Goal: Check status: Check status

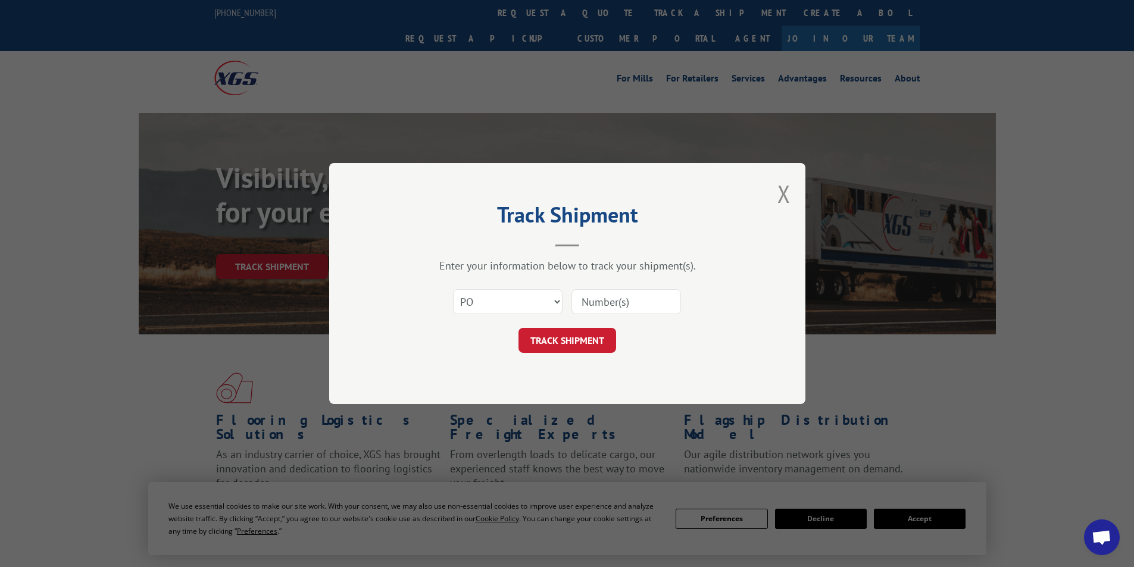
select select "po"
click at [788, 197] on button "Close modal" at bounding box center [783, 194] width 13 height 32
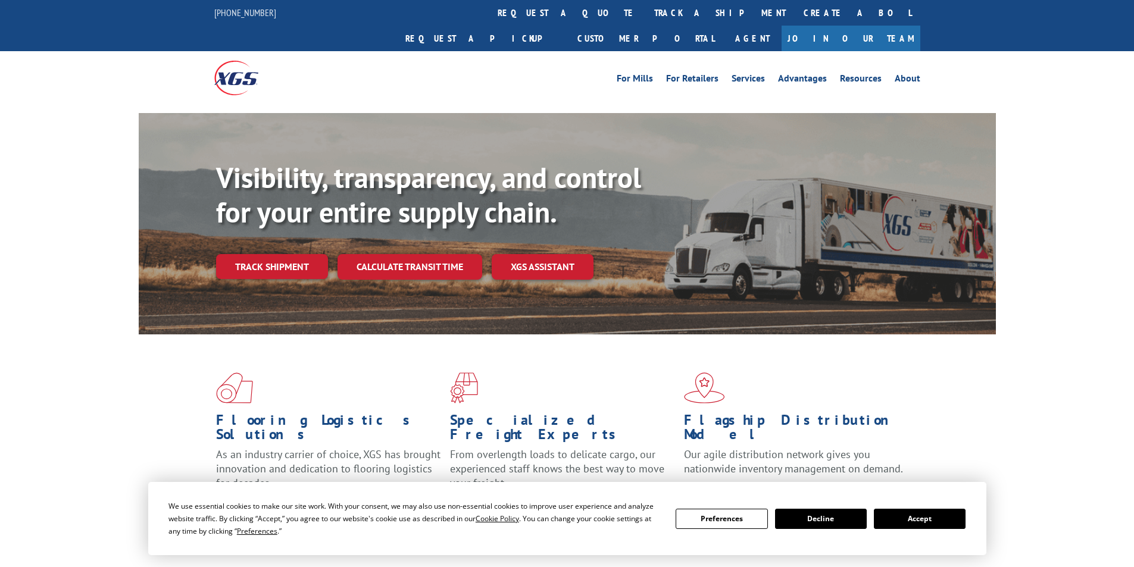
click at [276, 254] on link "Track shipment" at bounding box center [272, 266] width 112 height 25
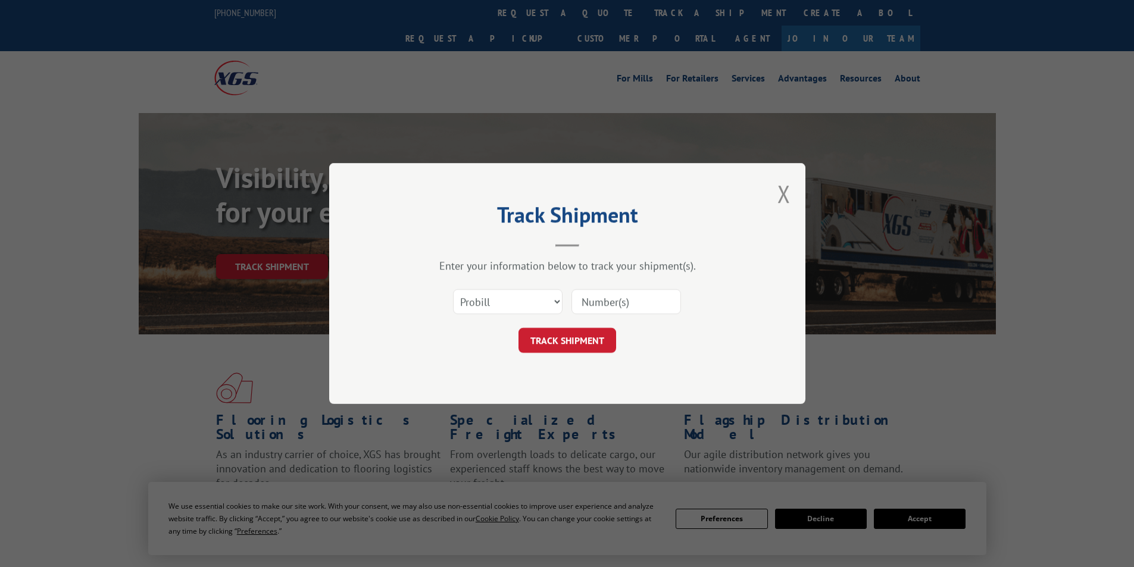
click at [610, 296] on input at bounding box center [627, 301] width 110 height 25
paste input "2871694"
type input "2871694"
click at [569, 327] on form "Select category... Probill BOL PO 2871694 TRACK SHIPMENT" at bounding box center [567, 317] width 357 height 71
click at [575, 339] on button "TRACK SHIPMENT" at bounding box center [568, 340] width 98 height 25
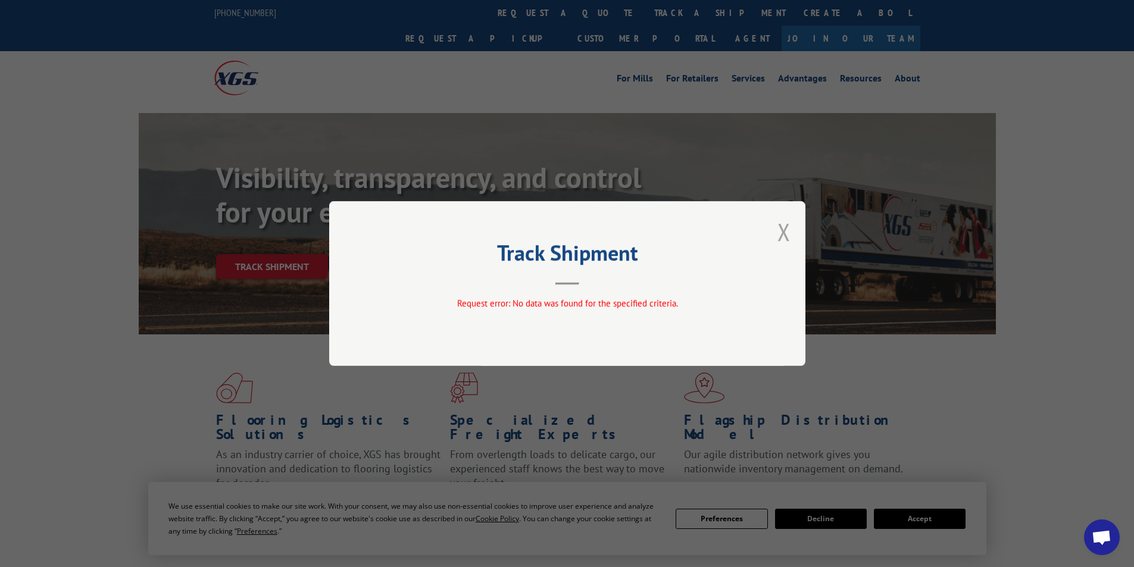
click at [783, 235] on button "Close modal" at bounding box center [783, 232] width 13 height 32
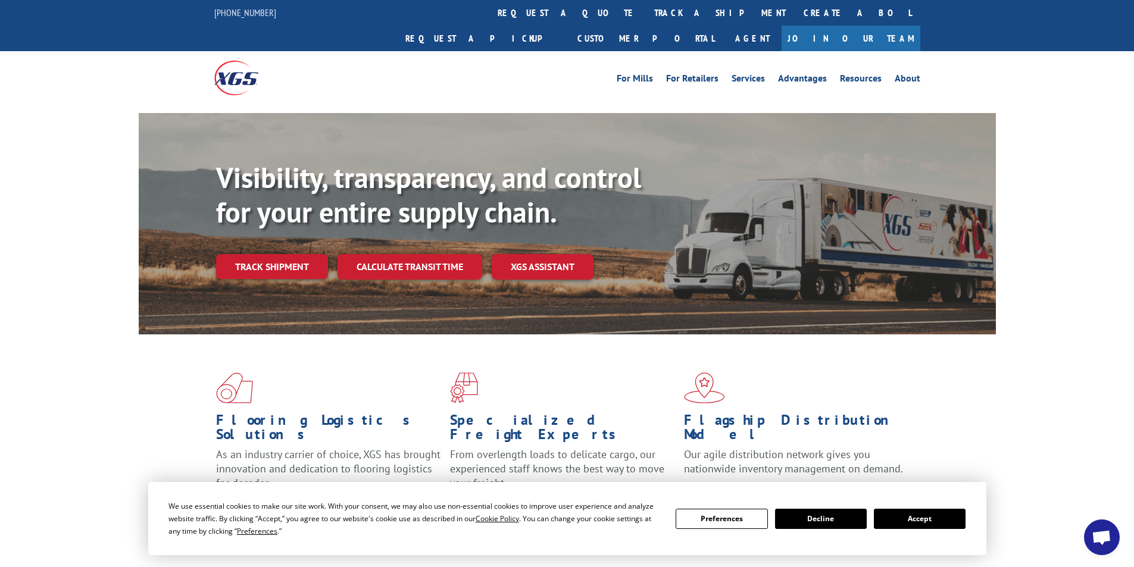
click at [330, 254] on div "Track shipment" at bounding box center [276, 266] width 121 height 25
click at [302, 254] on link "Track shipment" at bounding box center [272, 266] width 112 height 25
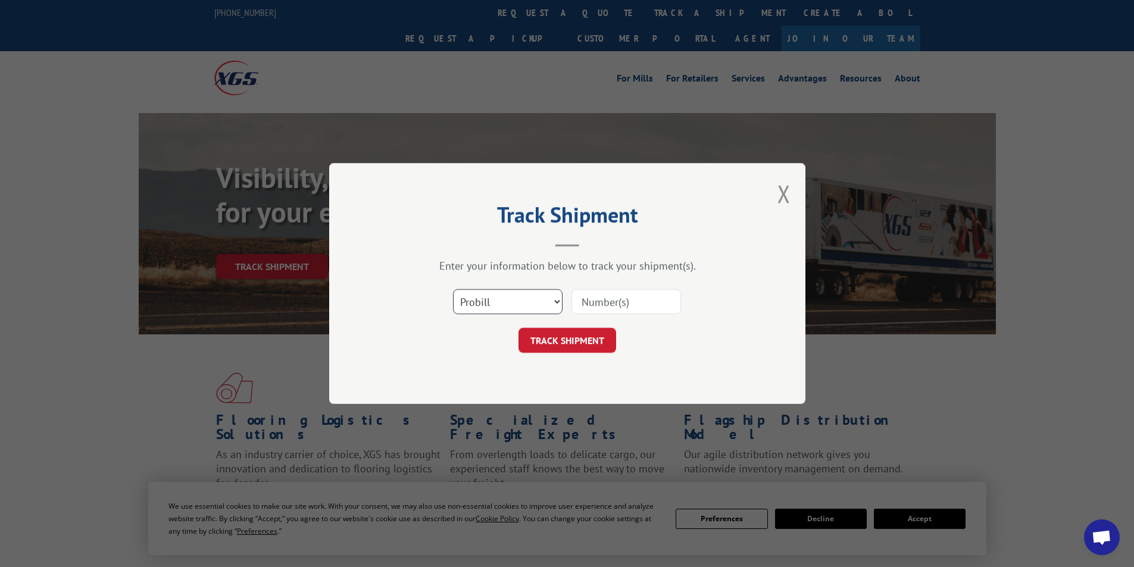
click at [508, 298] on select "Select category... Probill BOL PO" at bounding box center [508, 301] width 110 height 25
select select "bol"
click at [453, 289] on select "Select category... Probill BOL PO" at bounding box center [508, 301] width 110 height 25
click at [564, 321] on div "Select category... Probill BOL PO" at bounding box center [567, 301] width 357 height 39
click at [588, 309] on input at bounding box center [627, 301] width 110 height 25
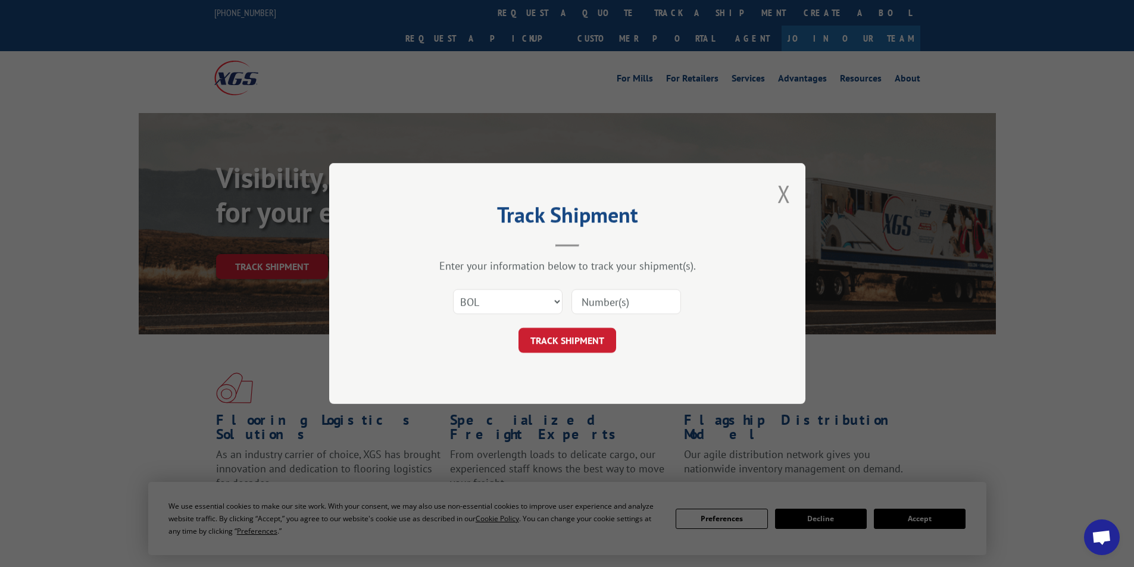
paste input "2871694"
type input "2871694"
click at [572, 351] on button "TRACK SHIPMENT" at bounding box center [568, 340] width 98 height 25
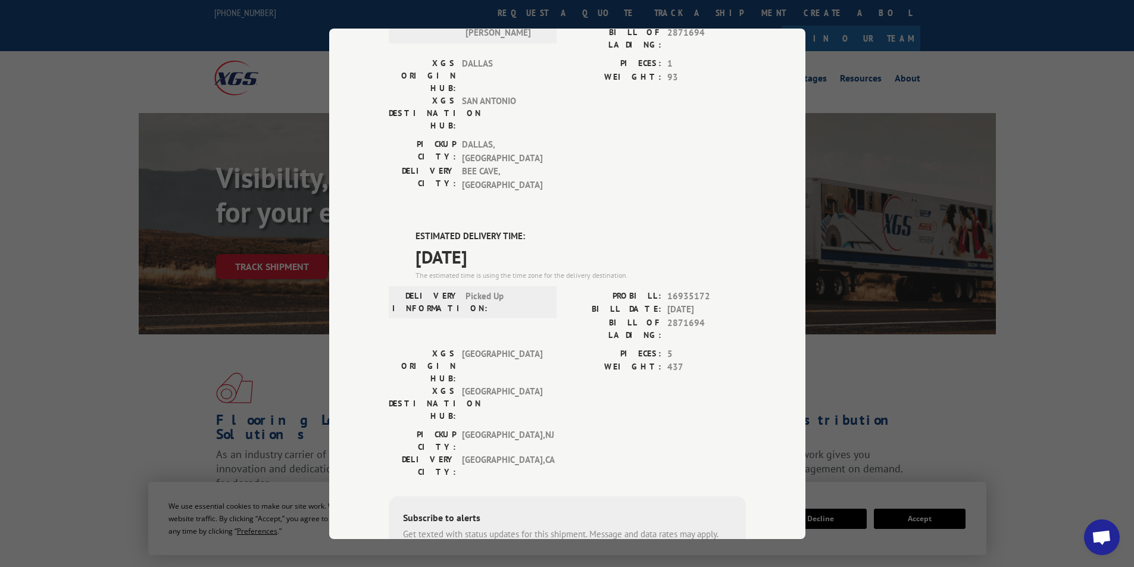
scroll to position [179, 0]
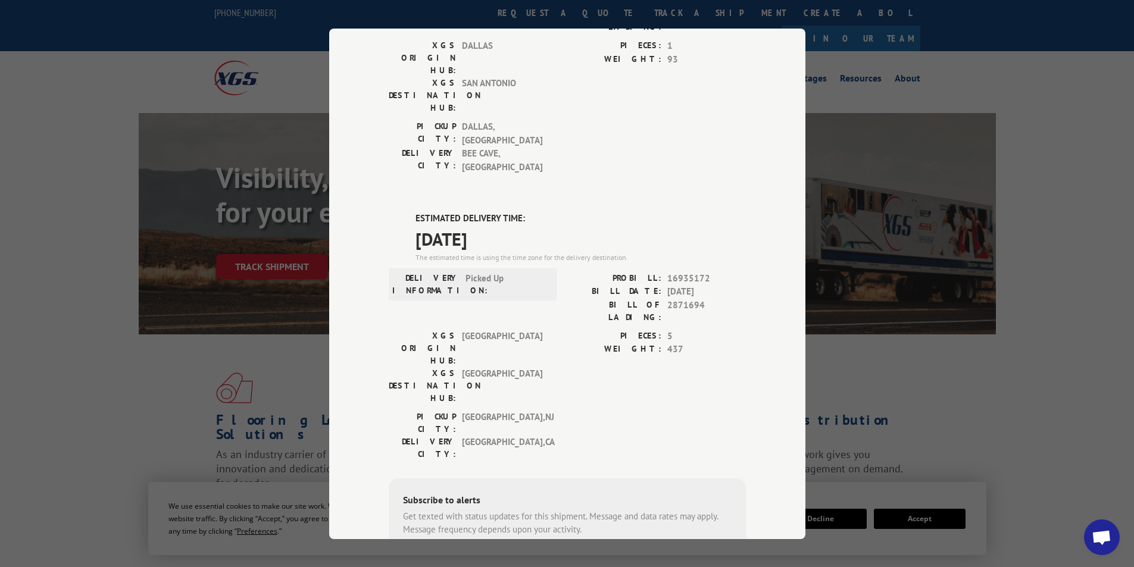
click at [987, 269] on div "Track Shipment DELIVERED DELIVERY INFORMATION: 08/08/2025 10:07 am Ruben PROBIL…" at bounding box center [567, 283] width 1134 height 567
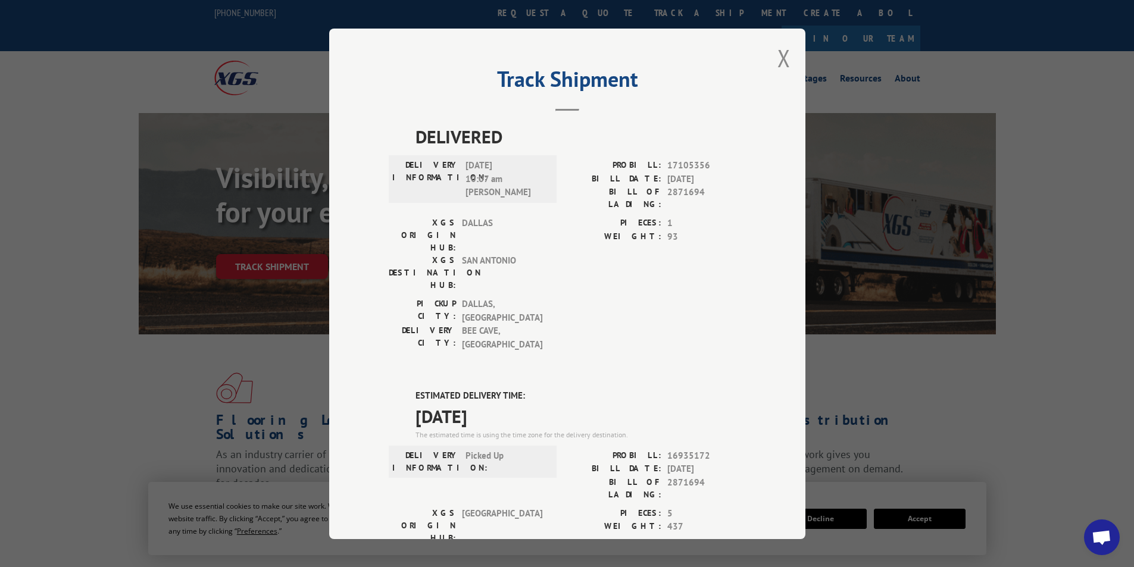
scroll to position [0, 0]
drag, startPoint x: 713, startPoint y: 383, endPoint x: 663, endPoint y: 383, distance: 50.0
click at [667, 450] on span "16935172" at bounding box center [706, 457] width 79 height 14
copy span "16935172"
